Goal: Find specific page/section: Find specific page/section

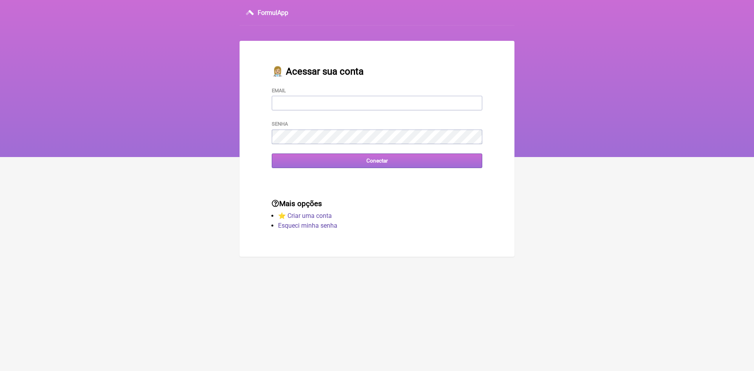
type input "[EMAIL_ADDRESS][DOMAIN_NAME]"
click at [384, 164] on input "Conectar" at bounding box center [377, 161] width 210 height 15
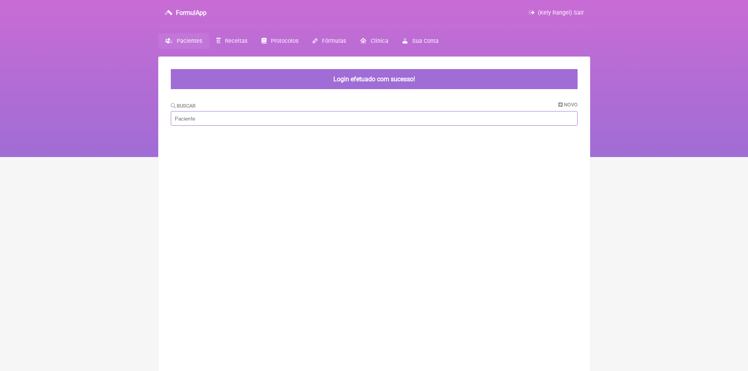
click at [232, 114] on input "Buscar" at bounding box center [374, 118] width 407 height 15
click at [333, 42] on span "Fórmulas" at bounding box center [334, 41] width 24 height 7
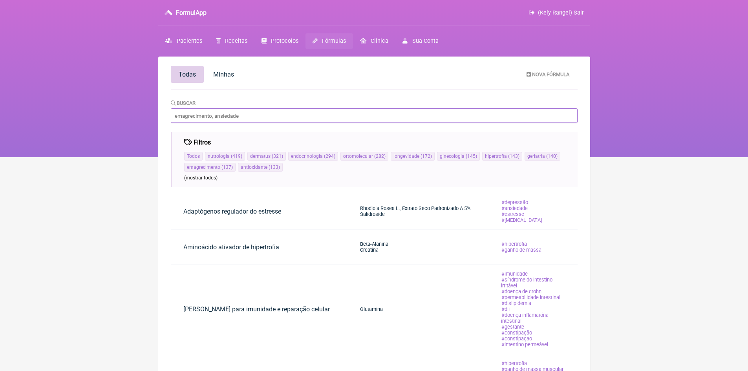
click at [192, 116] on input "Buscar" at bounding box center [374, 115] width 407 height 15
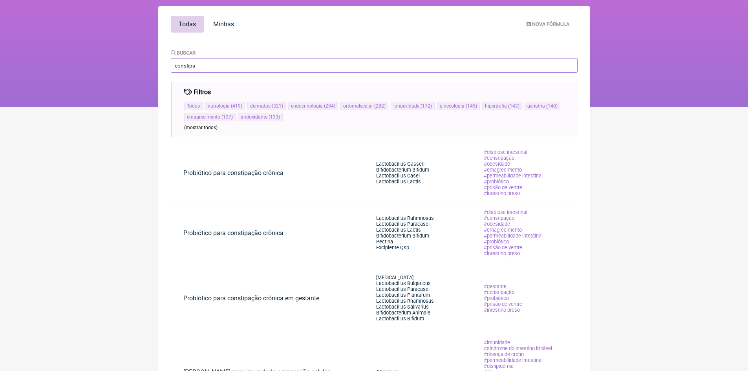
scroll to position [46, 0]
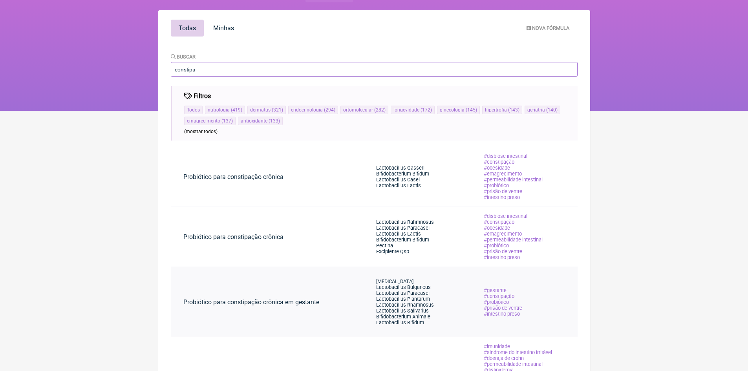
type input "constipa"
click at [380, 180] on span "Lactobacillus Casei" at bounding box center [398, 180] width 44 height 6
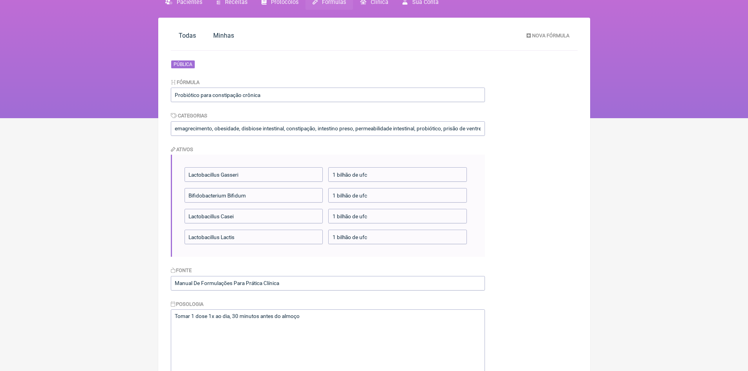
scroll to position [38, 0]
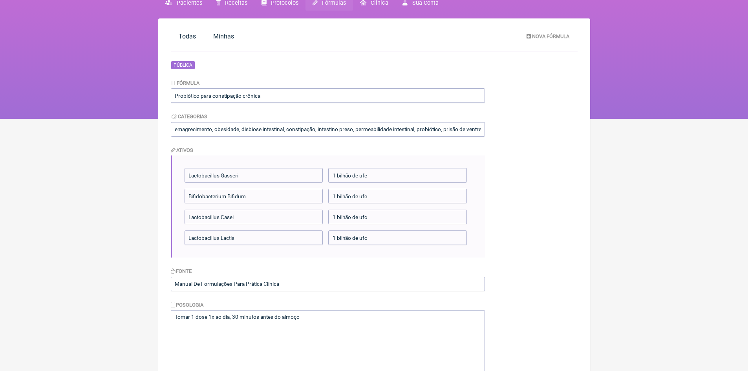
scroll to position [46, 0]
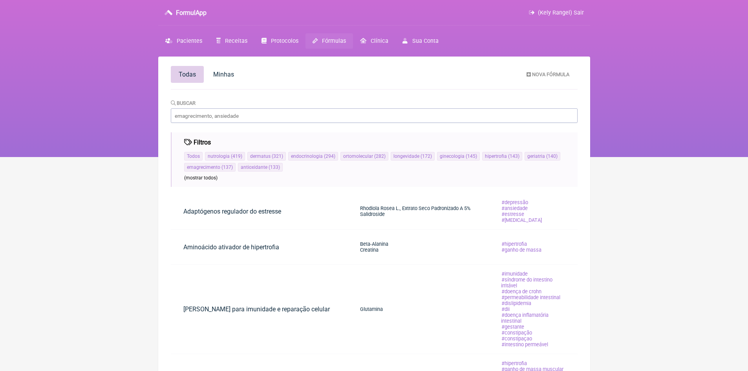
click at [335, 42] on span "Fórmulas" at bounding box center [334, 41] width 24 height 7
click at [223, 112] on input "Buscar" at bounding box center [374, 115] width 407 height 15
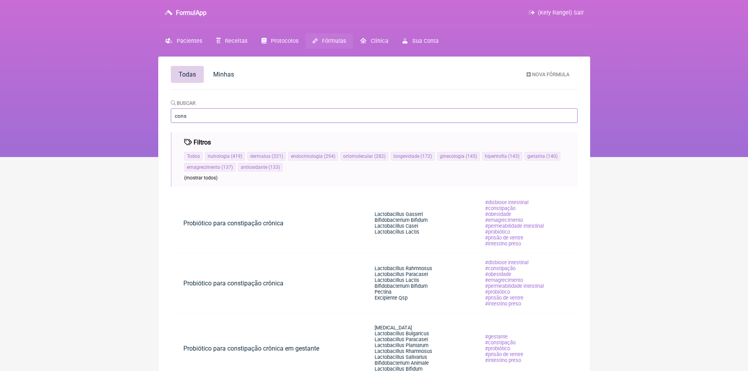
drag, startPoint x: 198, startPoint y: 118, endPoint x: 161, endPoint y: 116, distance: 37.7
click at [161, 116] on main "Todas [GEOGRAPHIC_DATA] Nova Fórmula [GEOGRAPHIC_DATA] cons Filtros Todos nutro…" at bounding box center [374, 377] width 432 height 640
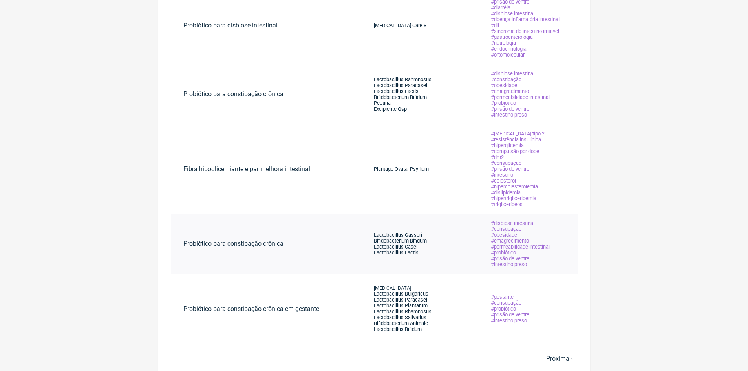
scroll to position [428, 0]
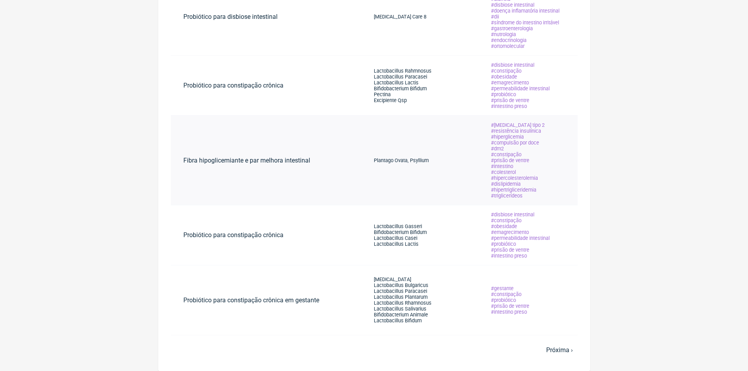
type input "prisão de"
click at [280, 161] on link "Fibra hipoglicemiante e par melhora intestinal" at bounding box center [247, 160] width 152 height 20
